Goal: Task Accomplishment & Management: Complete application form

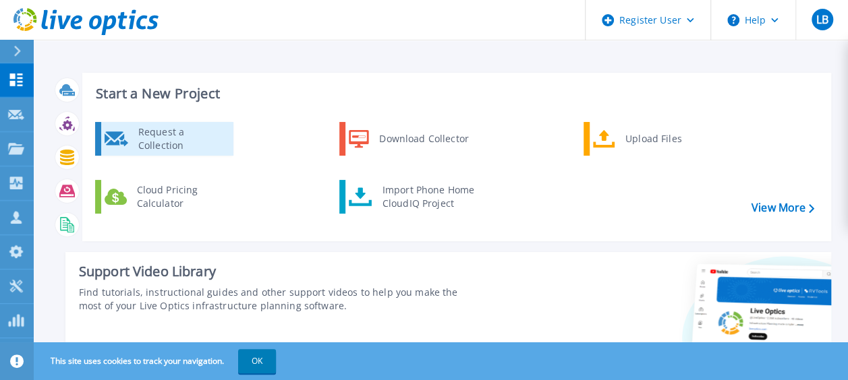
click at [204, 137] on div "Request a Collection" at bounding box center [181, 138] width 98 height 27
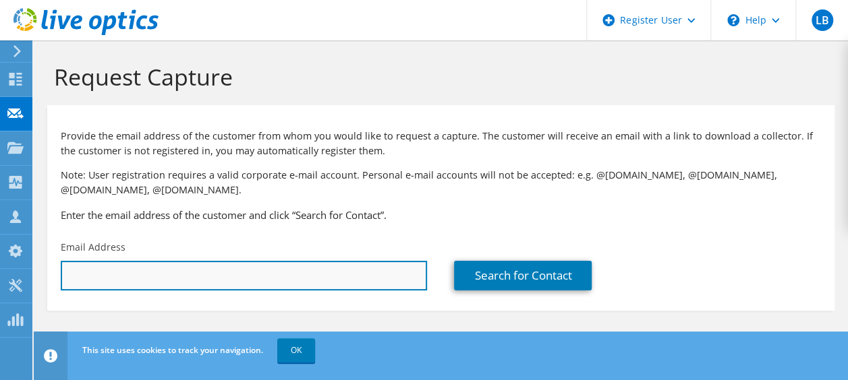
click at [186, 270] on input "text" at bounding box center [244, 276] width 366 height 30
paste input "jerome.belanger@couturetransport.com"
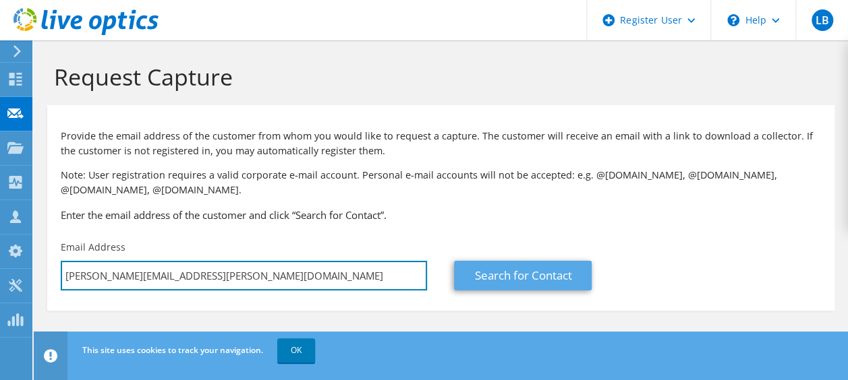
type input "jerome.belanger@couturetransport.com"
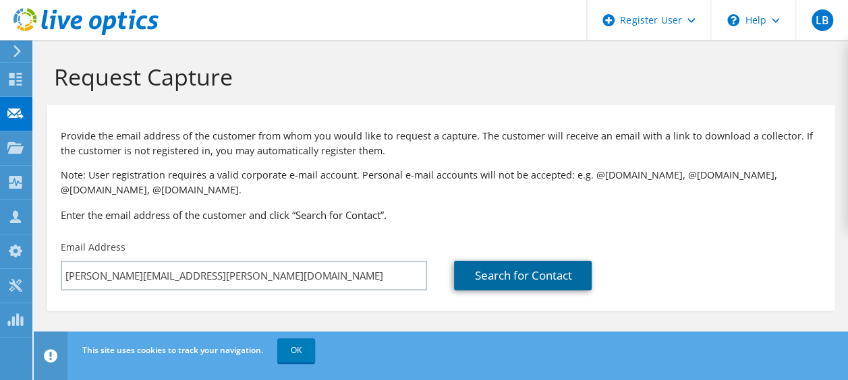
click at [498, 267] on link "Search for Contact" at bounding box center [523, 276] width 138 height 30
type input "Transport Couture"
type input "Jerome"
type input "Bélanger"
type input "Canada"
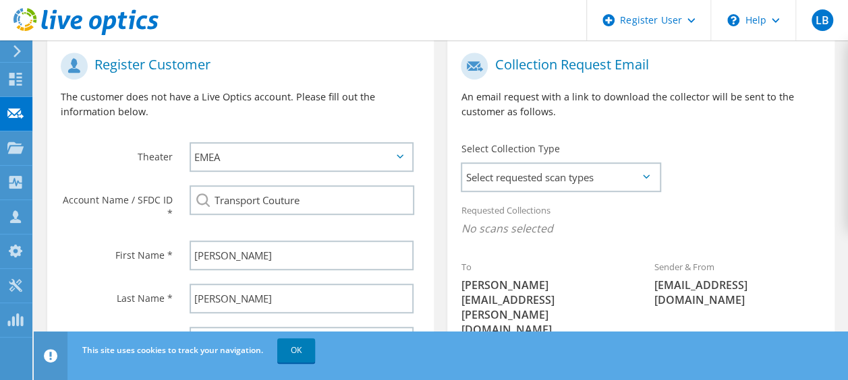
scroll to position [270, 0]
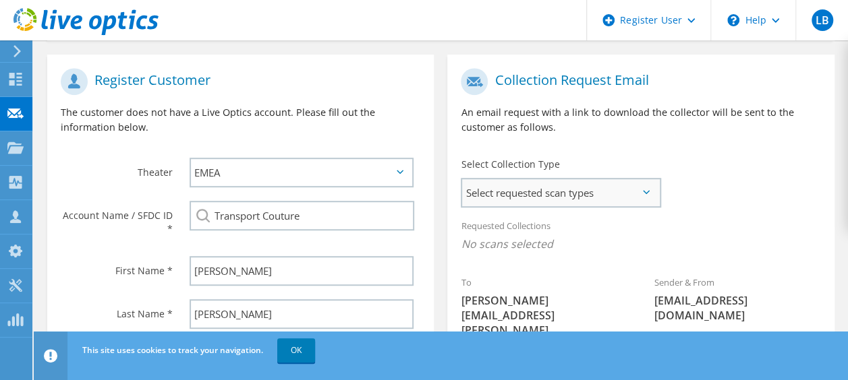
click at [611, 199] on span "Select requested scan types" at bounding box center [560, 192] width 197 height 27
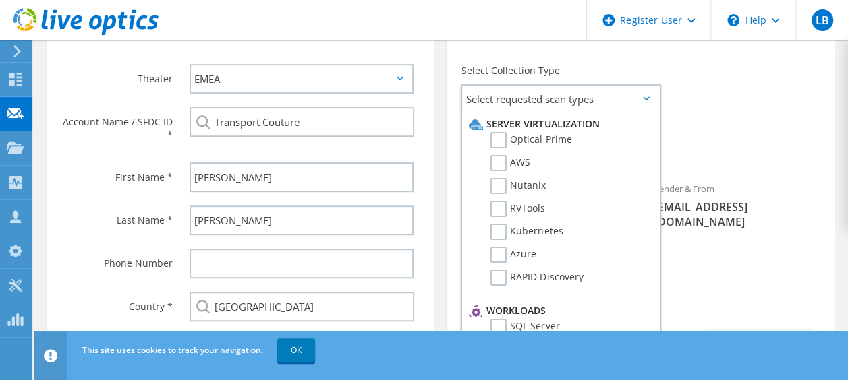
scroll to position [405, 0]
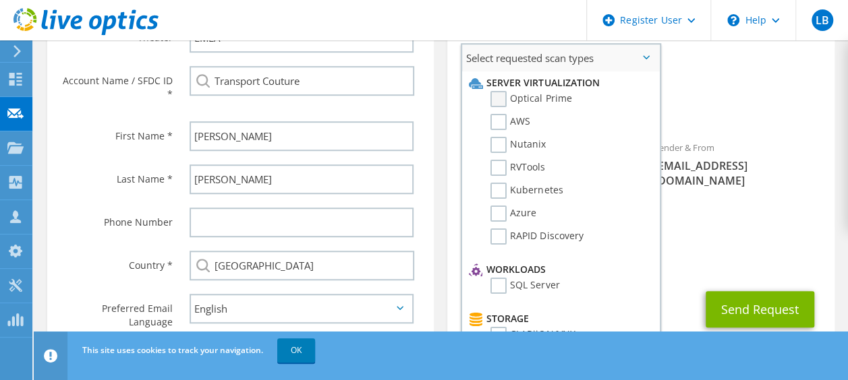
click at [500, 105] on label "Optical Prime" at bounding box center [530, 99] width 81 height 16
click at [0, 0] on input "Optical Prime" at bounding box center [0, 0] width 0 height 0
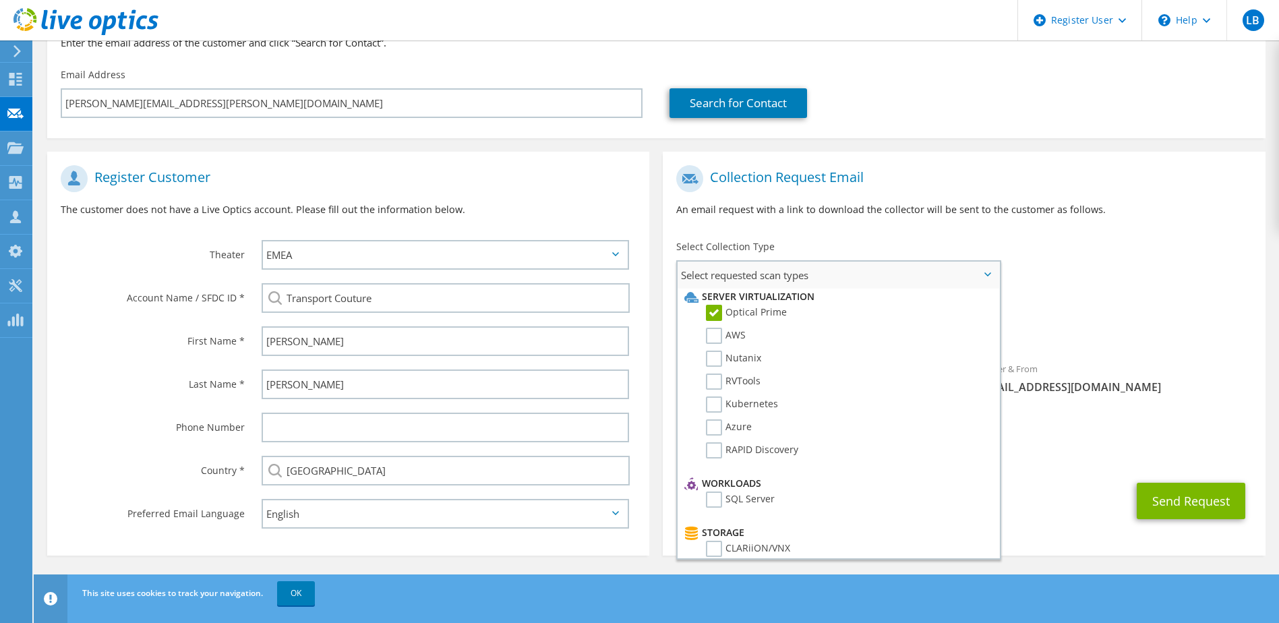
scroll to position [0, 0]
click at [719, 380] on label "SQL Server" at bounding box center [740, 503] width 69 height 16
click at [0, 0] on input "SQL Server" at bounding box center [0, 0] width 0 height 0
click at [847, 366] on div "Sender & From liveoptics@liveoptics.com" at bounding box center [1114, 378] width 301 height 47
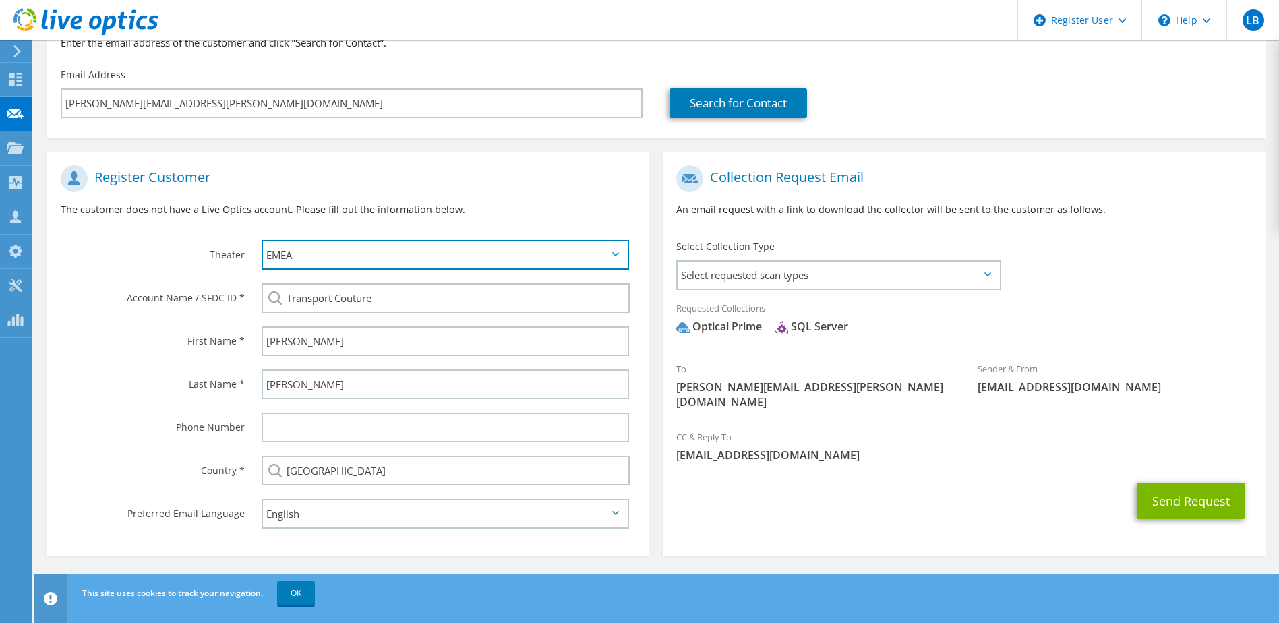
drag, startPoint x: 468, startPoint y: 270, endPoint x: 473, endPoint y: 263, distance: 8.2
click at [469, 268] on select "APJ EMEA NA/LATAM" at bounding box center [446, 255] width 368 height 30
select select "3"
click at [262, 240] on select "APJ EMEA NA/LATAM" at bounding box center [446, 255] width 368 height 30
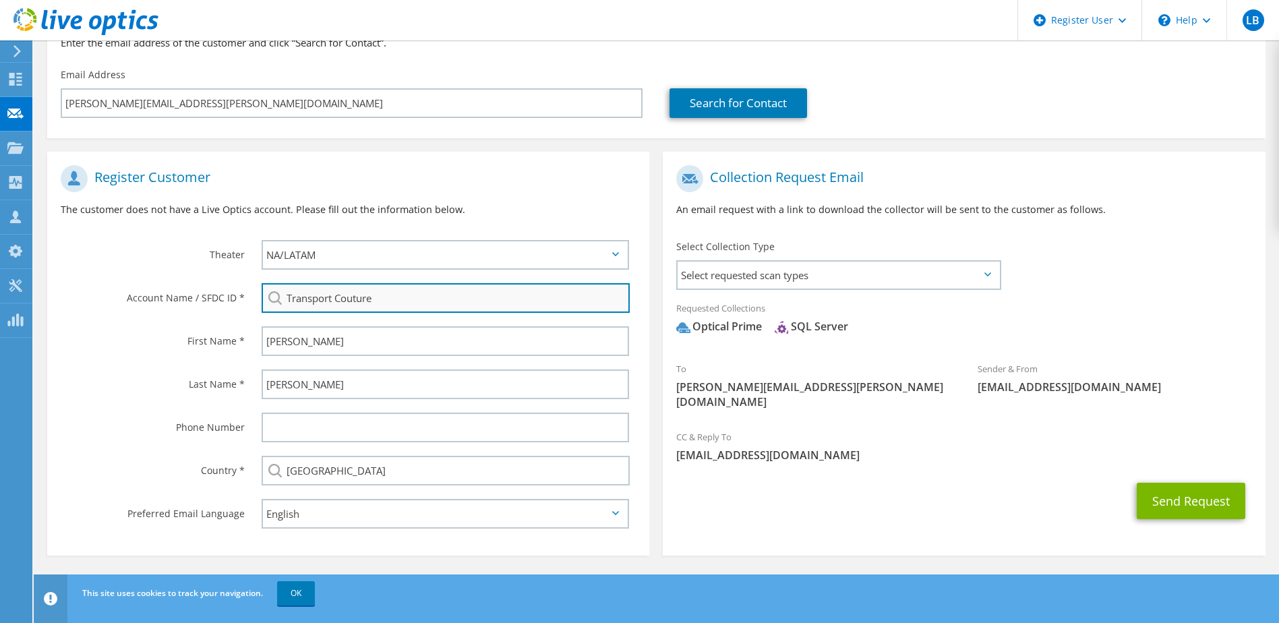
click at [376, 289] on input "Transport Couture" at bounding box center [446, 298] width 369 height 30
click at [847, 283] on span "Select requested scan types" at bounding box center [838, 275] width 321 height 27
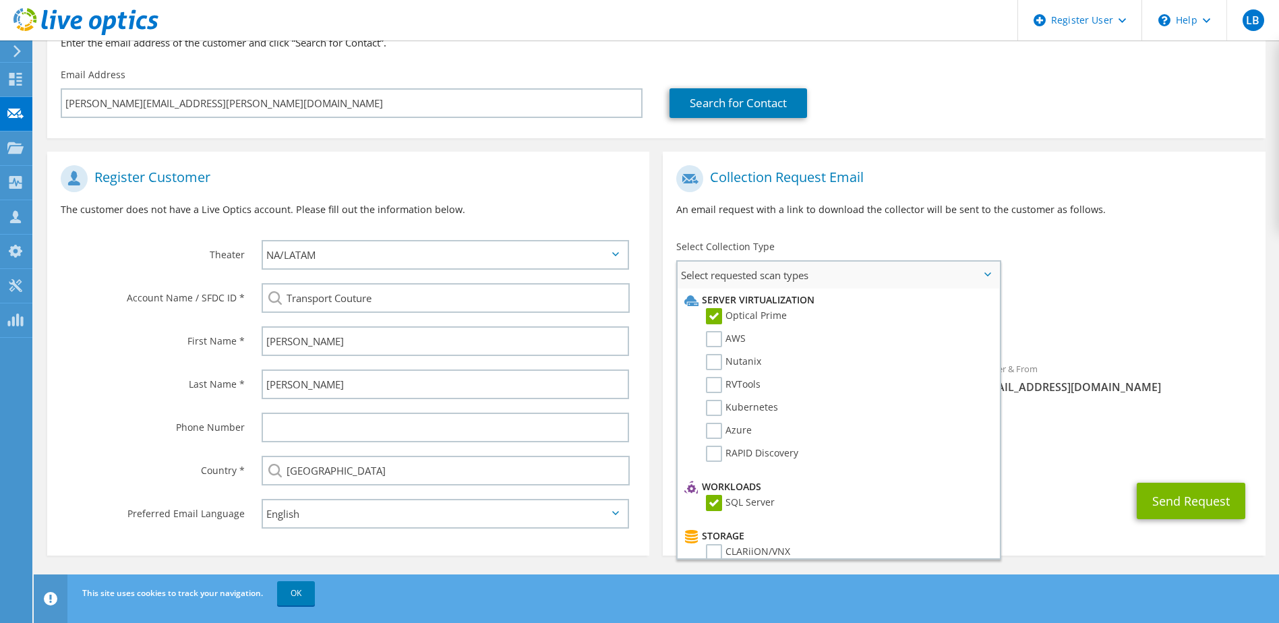
click at [725, 380] on label "SQL Server" at bounding box center [740, 503] width 69 height 16
click at [0, 0] on input "SQL Server" at bounding box center [0, 0] width 0 height 0
click at [847, 281] on span "Select requested scan types" at bounding box center [838, 275] width 321 height 27
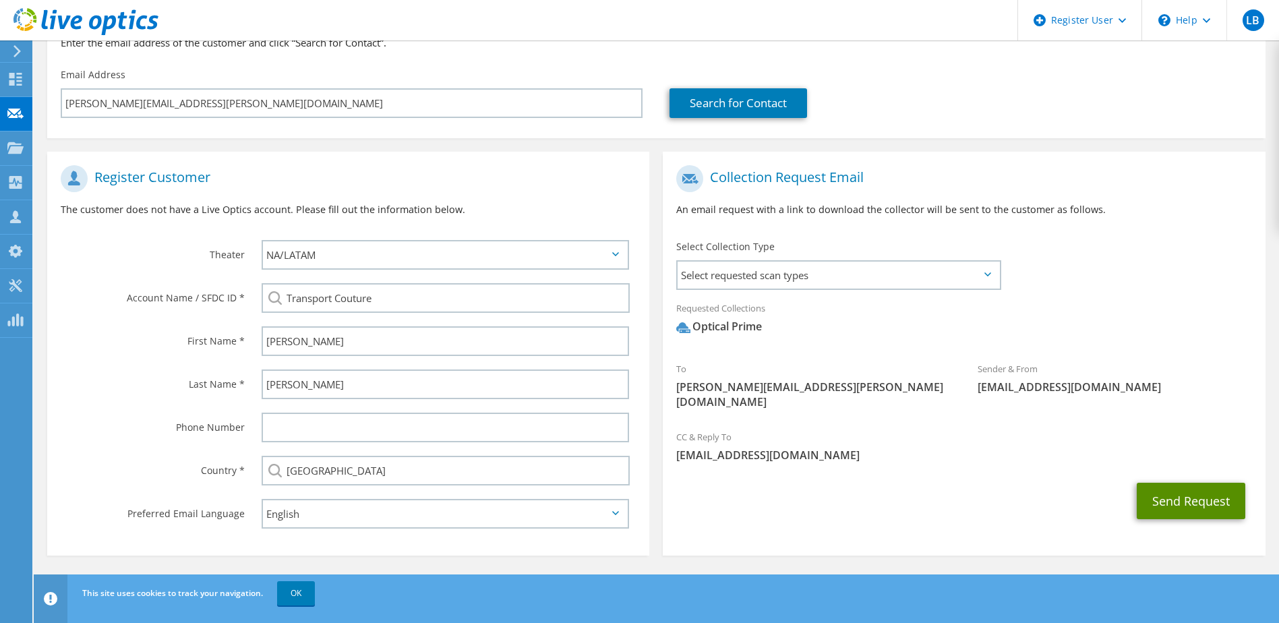
click at [847, 380] on button "Send Request" at bounding box center [1191, 501] width 109 height 36
